Goal: Find specific page/section: Find specific page/section

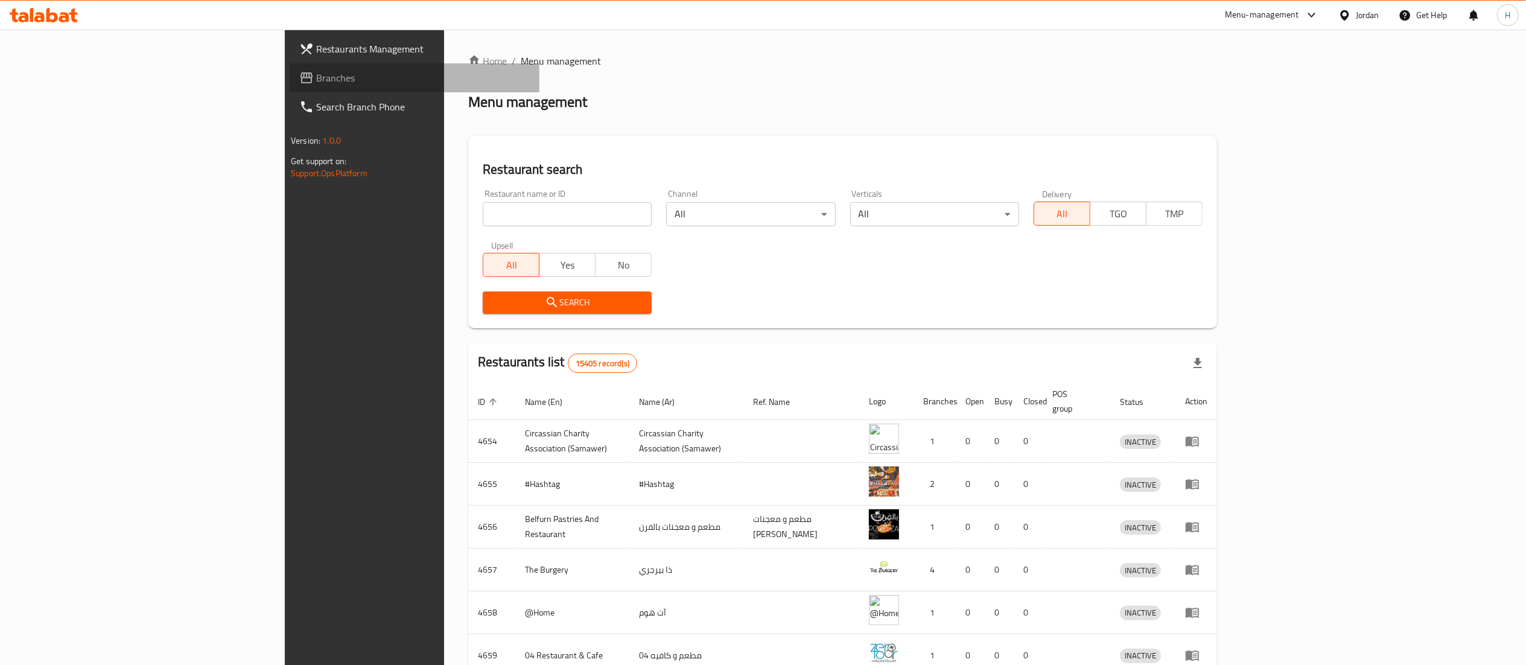
click at [316, 77] on span "Branches" at bounding box center [423, 78] width 214 height 14
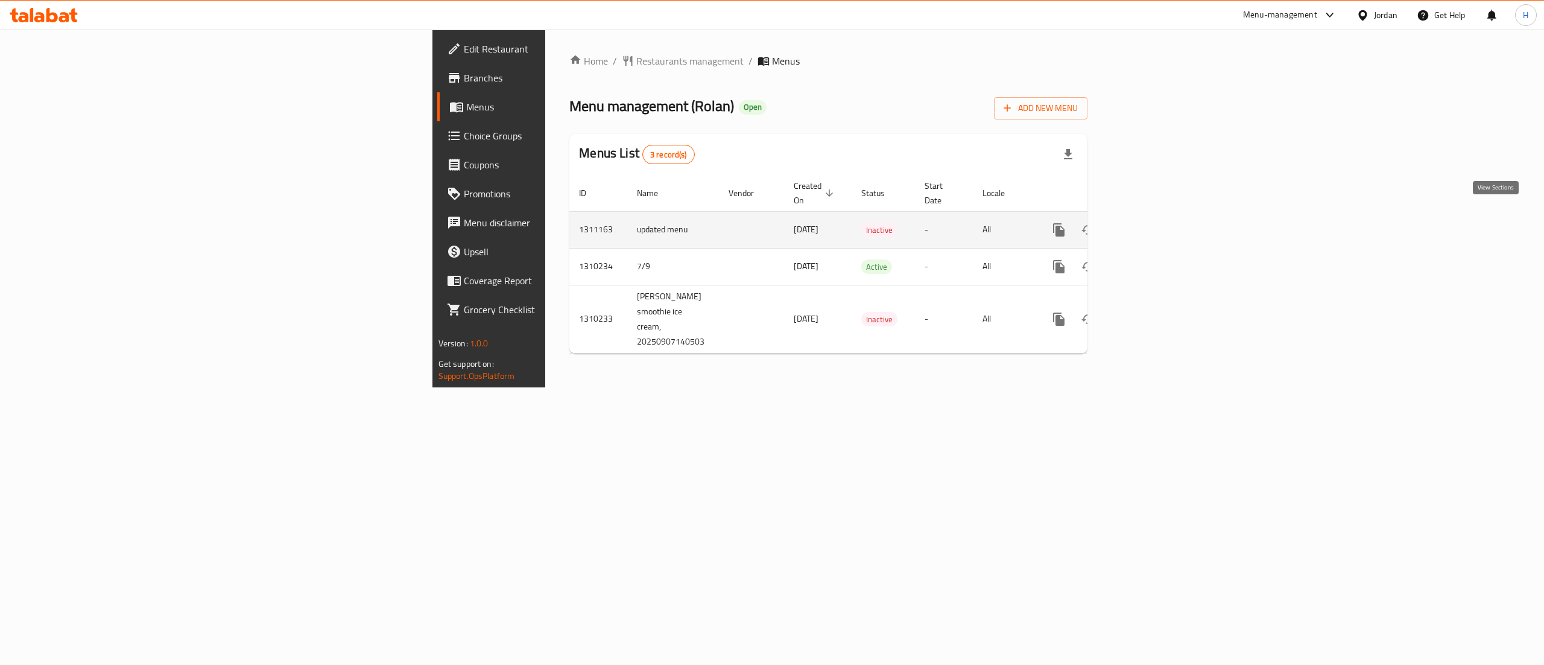
click at [1154, 223] on icon "enhanced table" at bounding box center [1146, 230] width 14 height 14
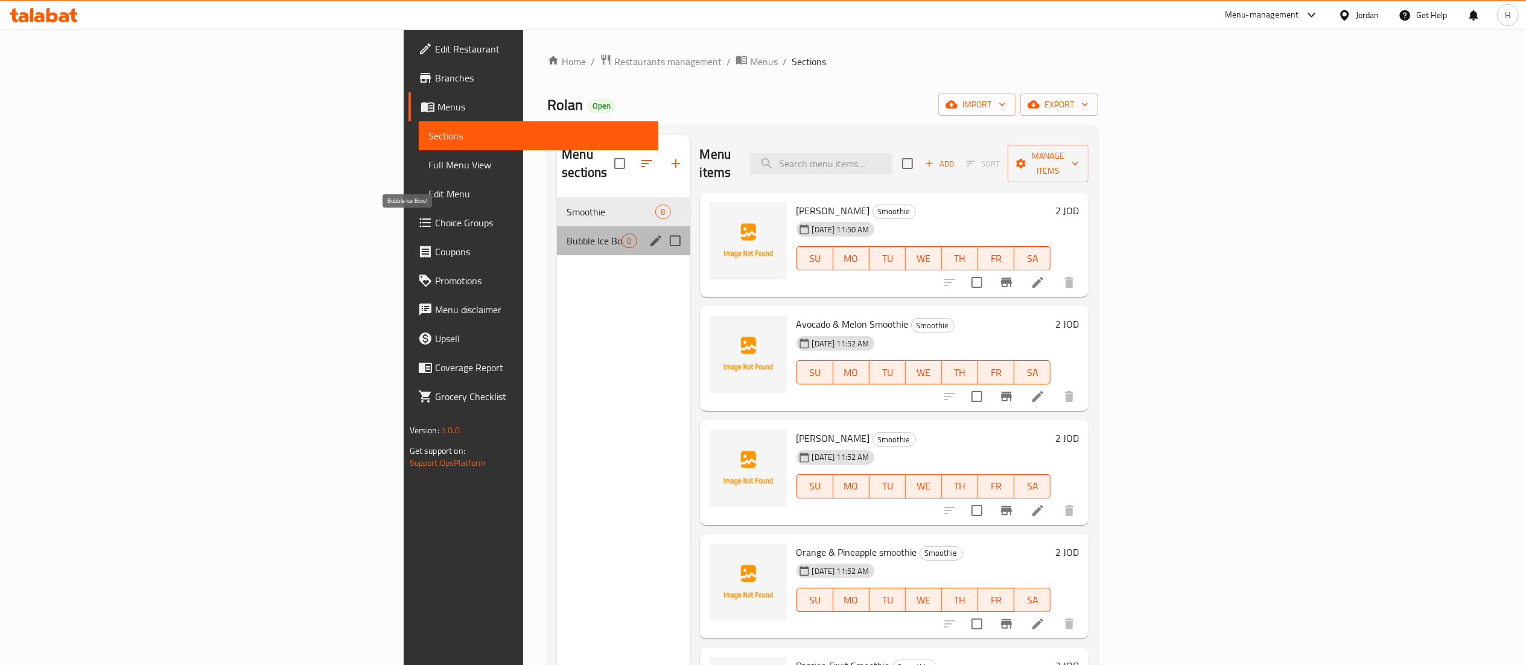
click at [567, 233] on span "Bubble Ice Bowl" at bounding box center [594, 240] width 55 height 14
